Goal: Check status: Check status

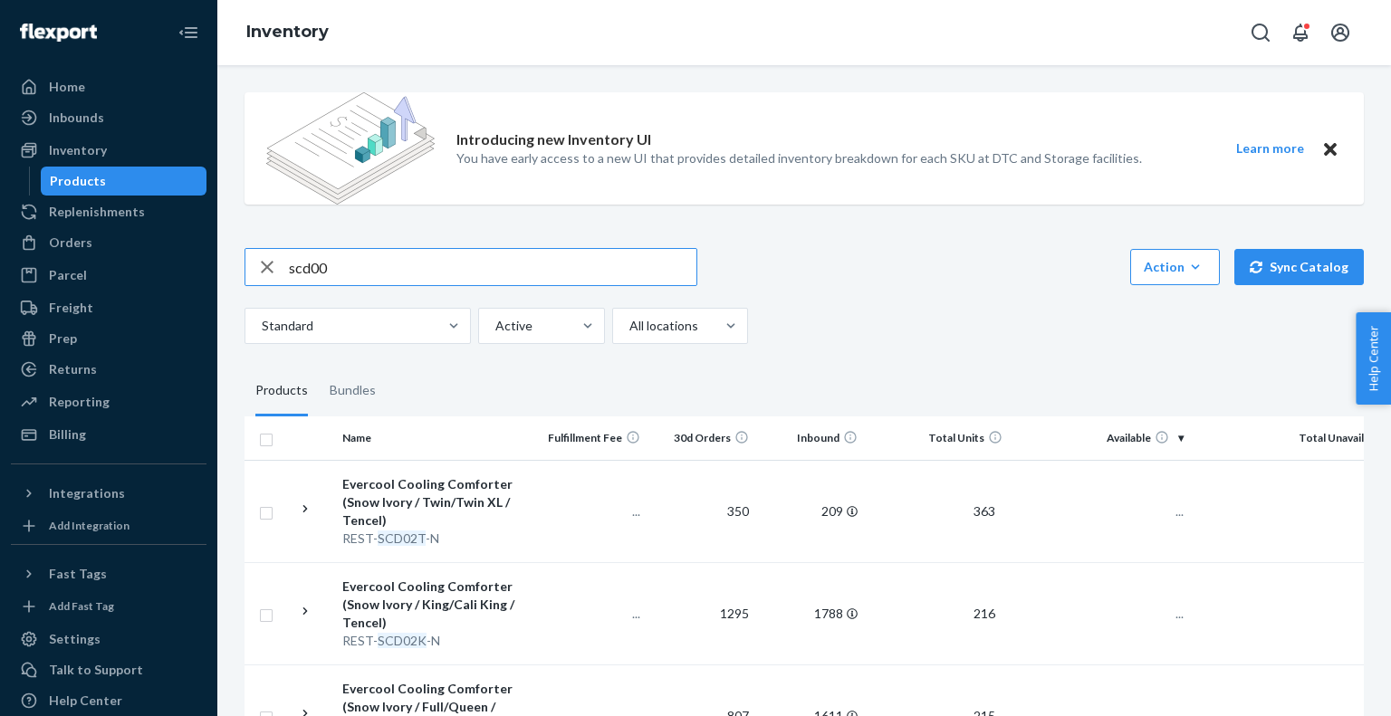
type input "scd00"
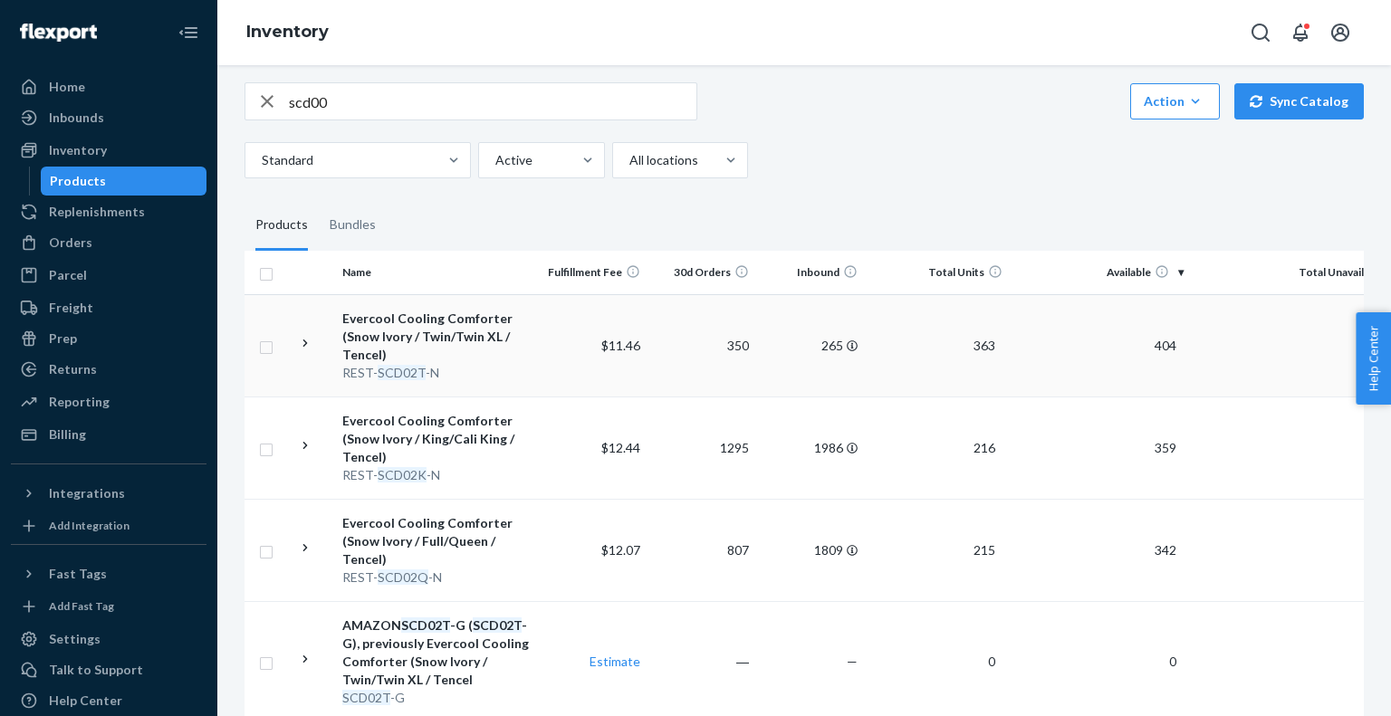
scroll to position [167, 0]
click at [527, 535] on div "Evercool Cooling Comforter (Snow Ivory / Full/Queen / Tencel)" at bounding box center [436, 540] width 189 height 54
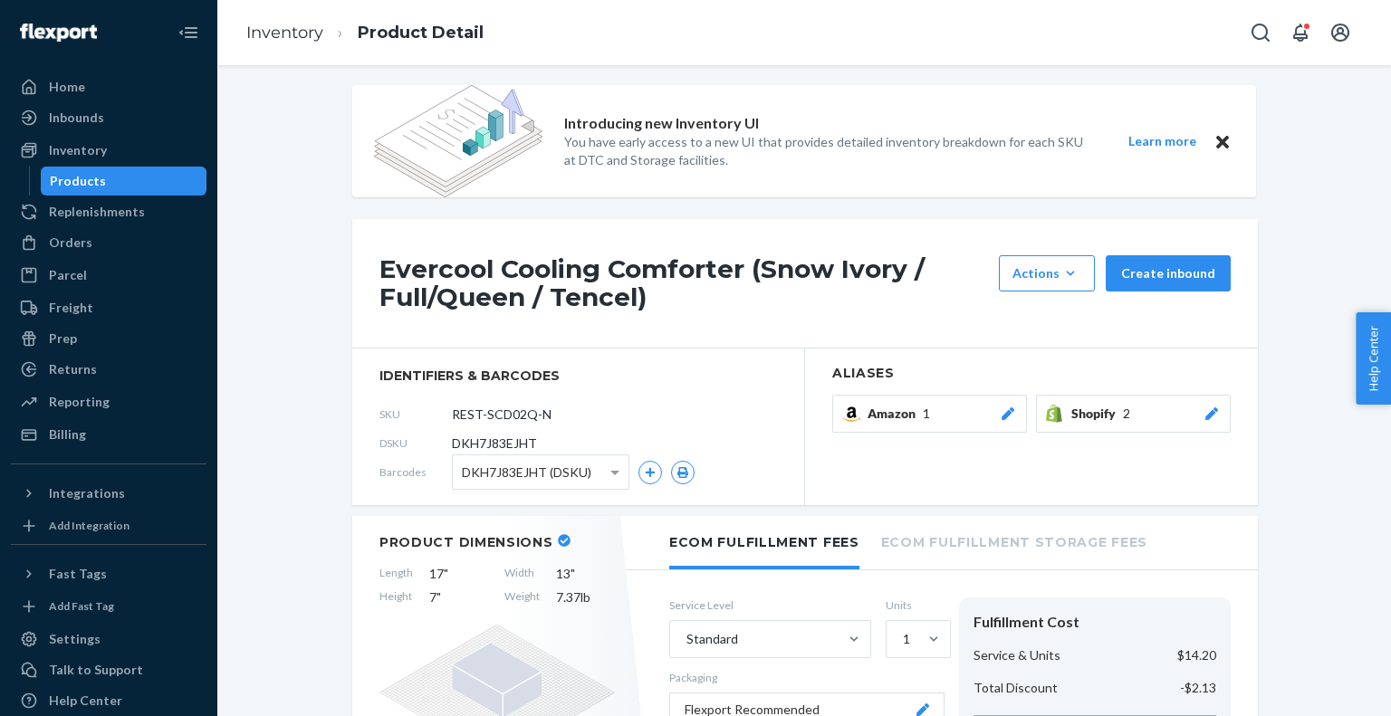
scroll to position [10, 0]
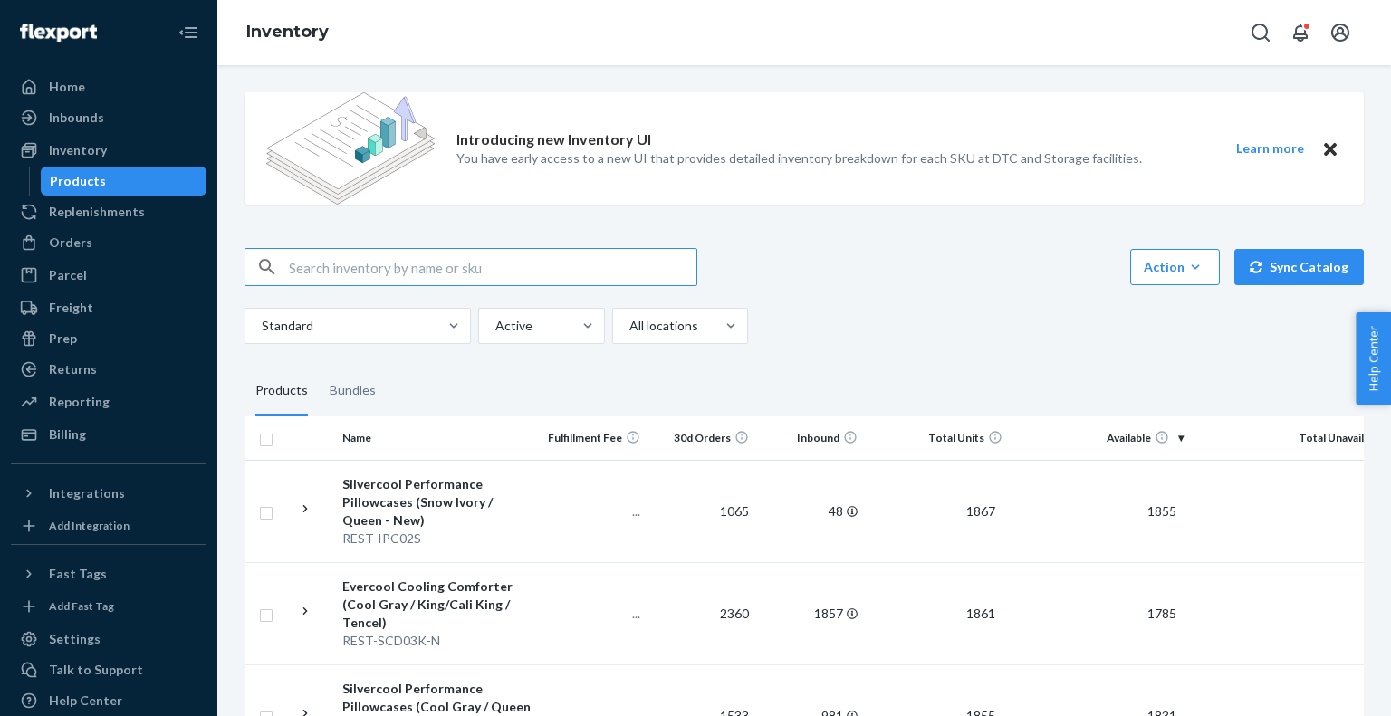
click at [358, 267] on input "text" at bounding box center [493, 267] width 408 height 36
type input "scd00"
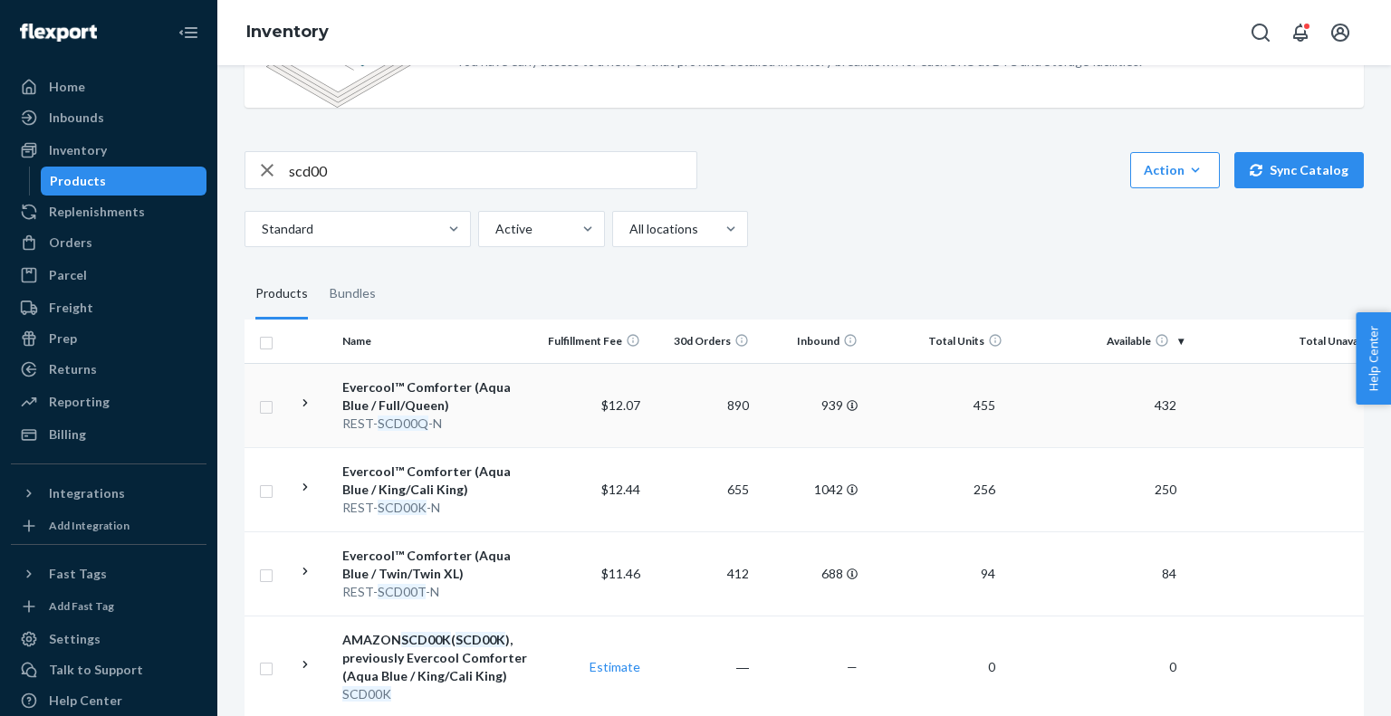
scroll to position [101, 0]
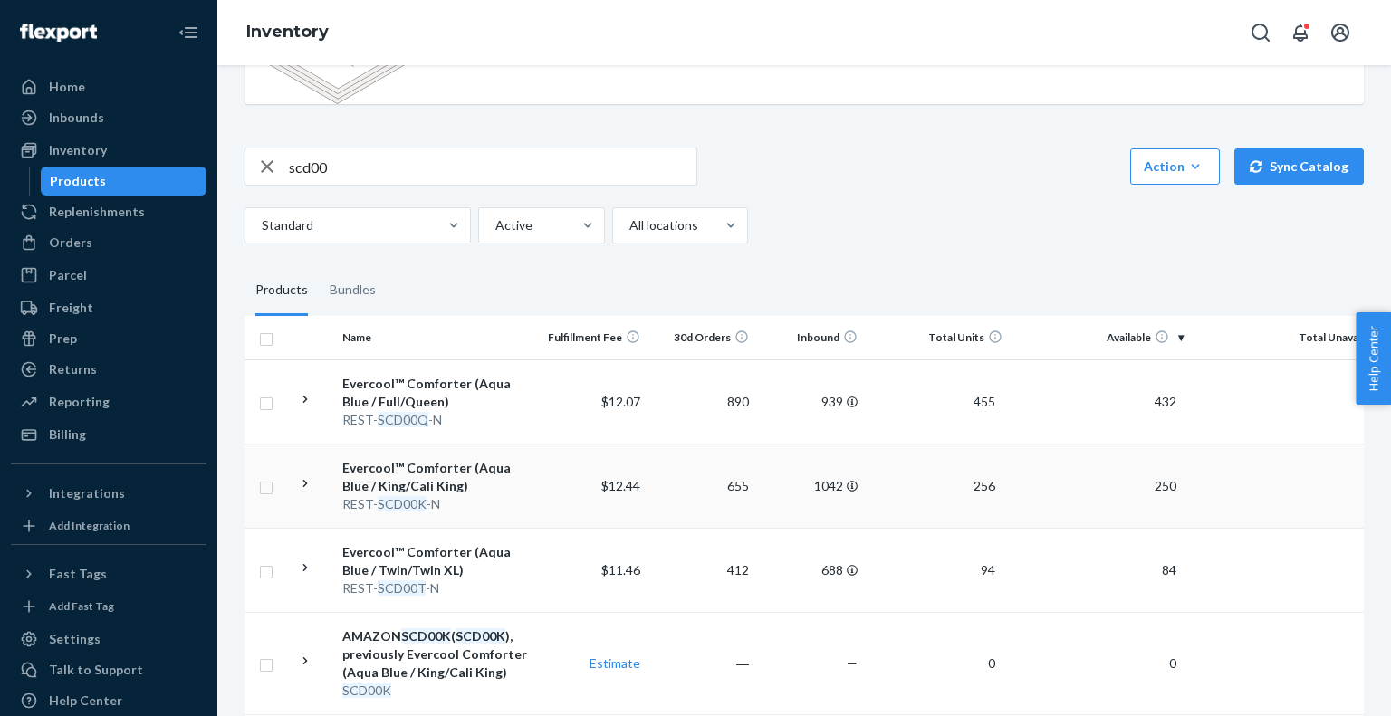
click at [500, 490] on div "Evercool™ Comforter (Aqua Blue / King/Cali King)" at bounding box center [436, 477] width 189 height 36
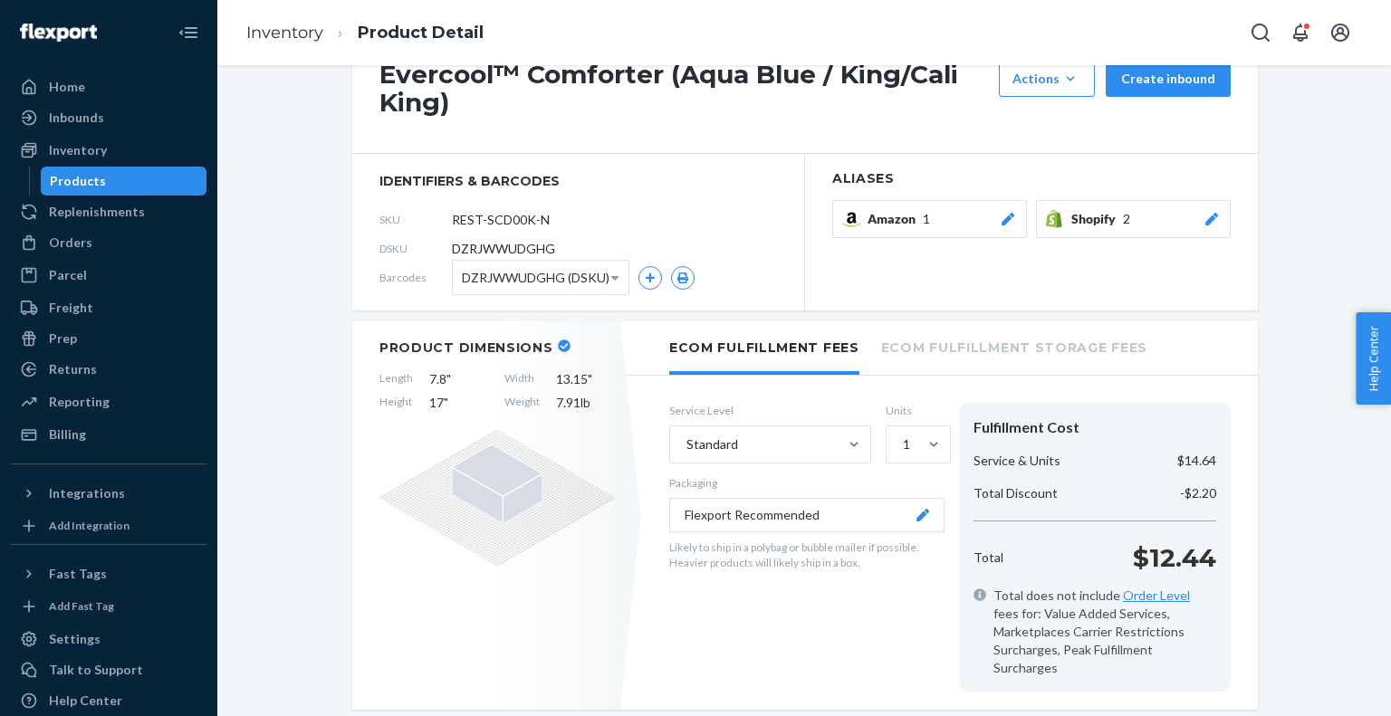
scroll to position [156, 0]
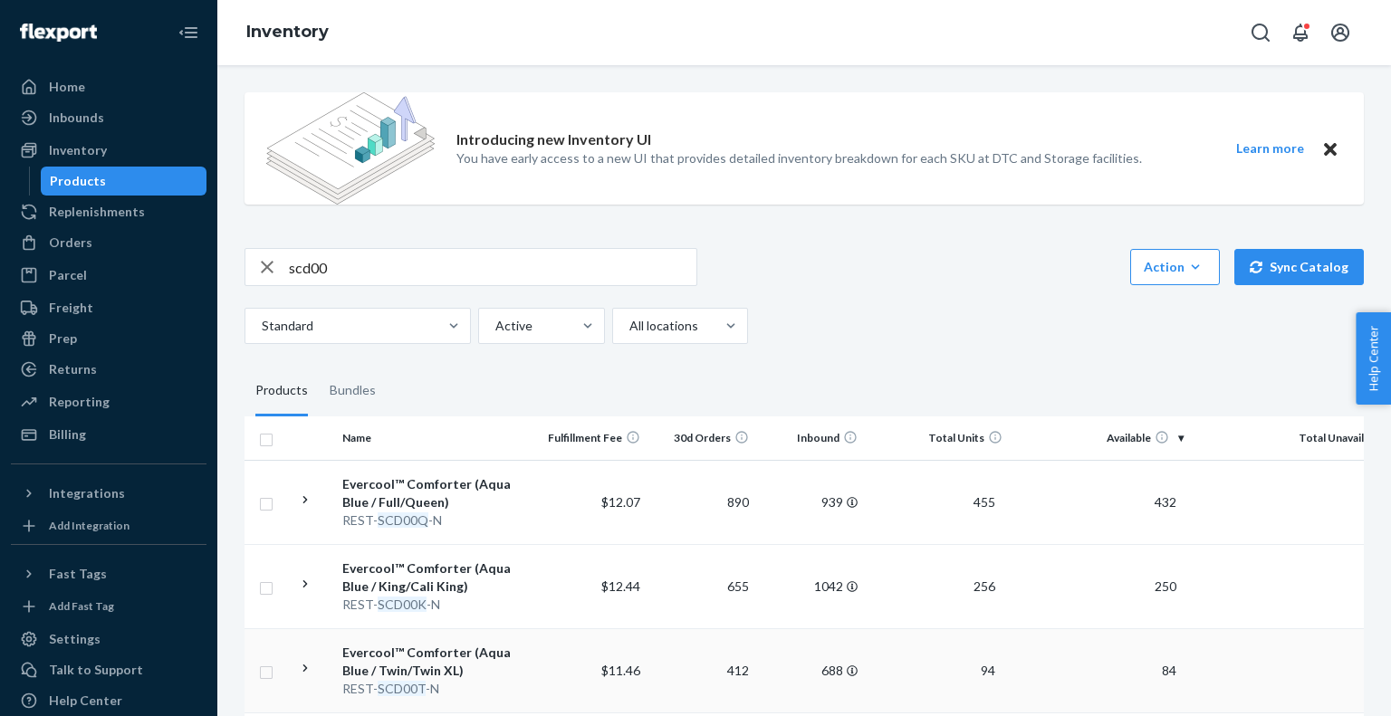
click at [506, 674] on div "Evercool™ Comforter (Aqua Blue / Twin/Twin XL)" at bounding box center [436, 662] width 189 height 36
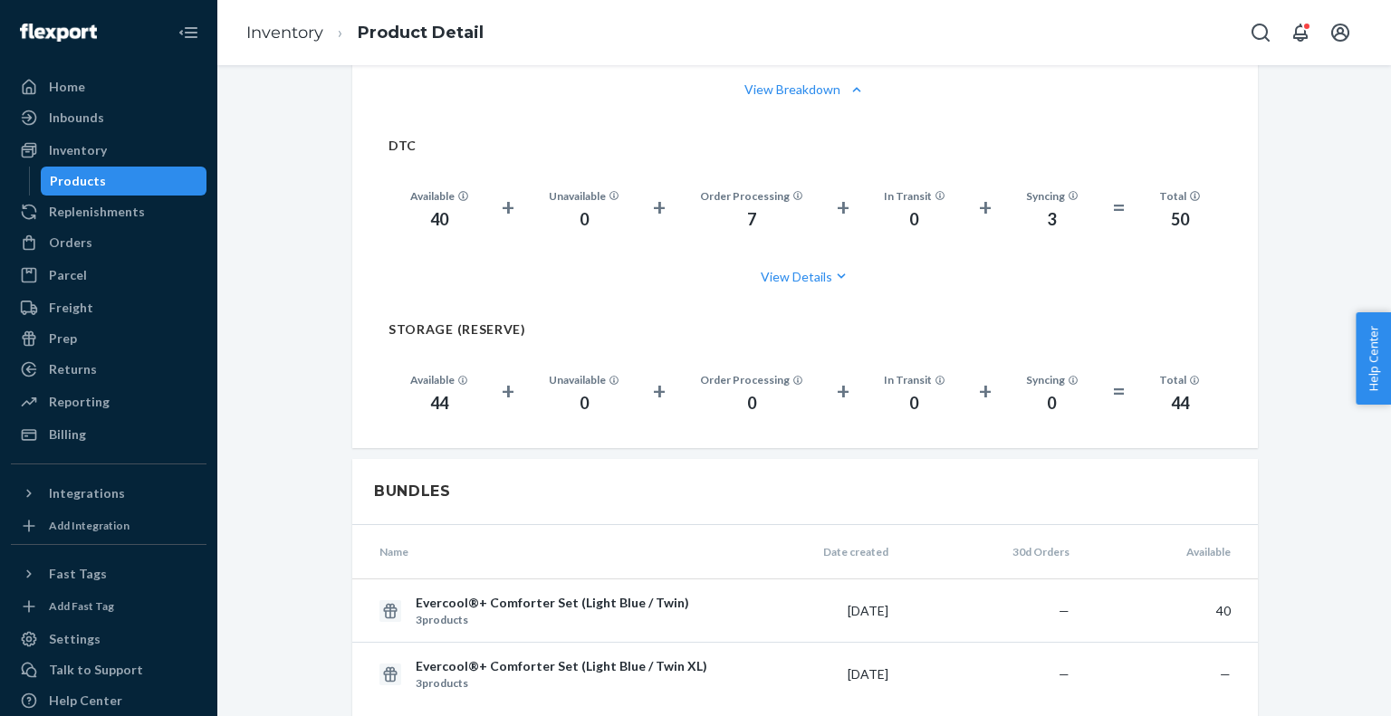
scroll to position [1492, 0]
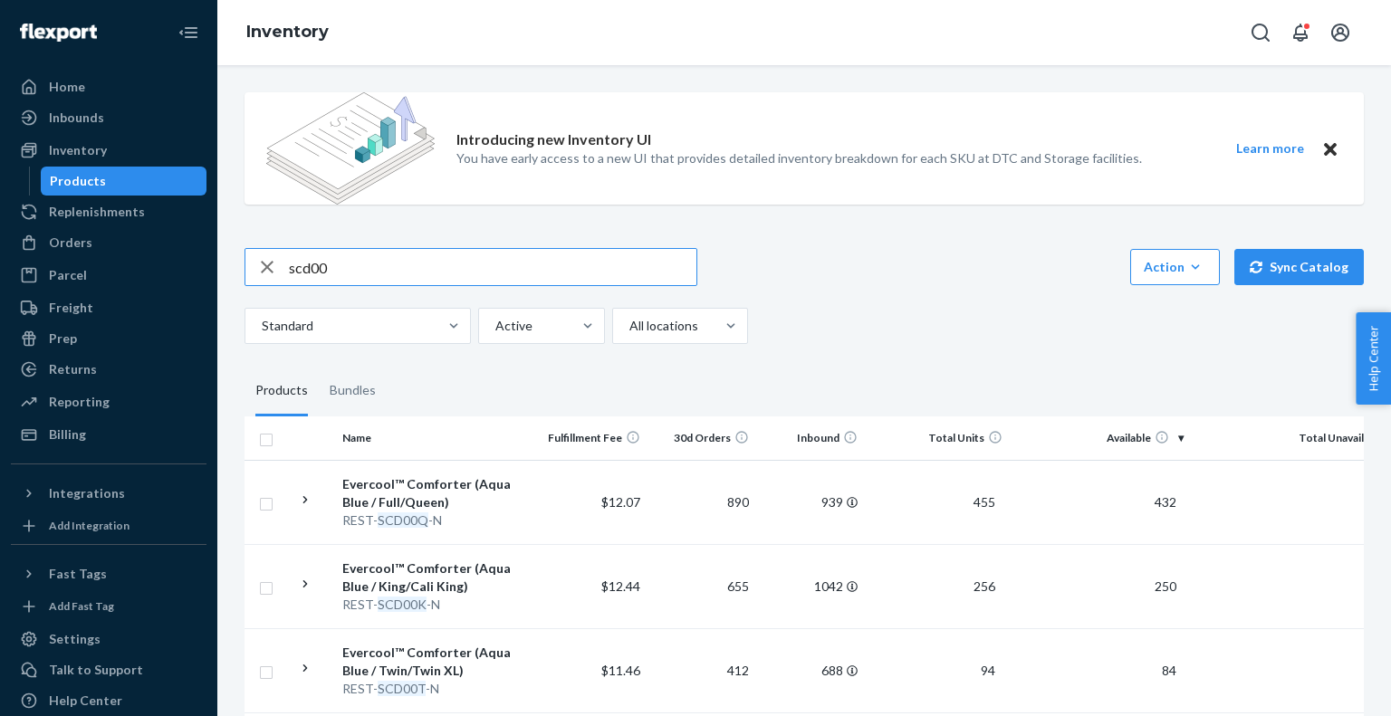
click at [424, 264] on input "scd00" at bounding box center [493, 267] width 408 height 36
type input "esss02"
